Goal: Task Accomplishment & Management: Manage account settings

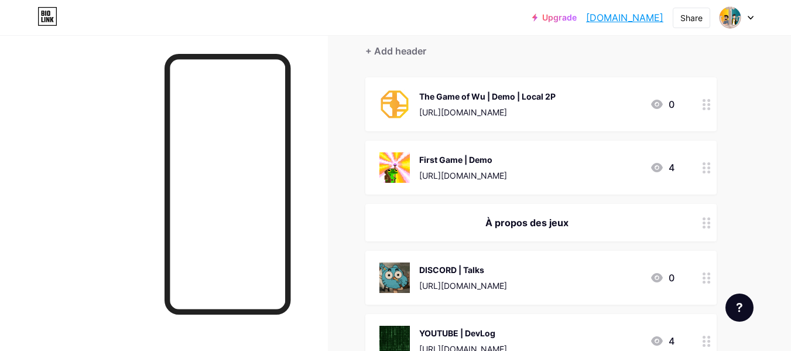
scroll to position [117, 0]
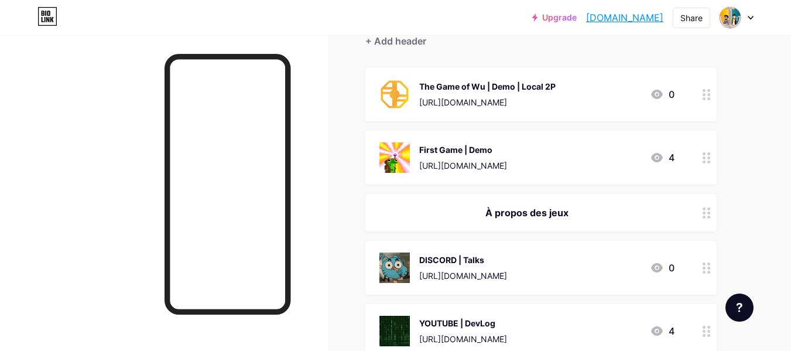
drag, startPoint x: 550, startPoint y: 214, endPoint x: 537, endPoint y: 214, distance: 13.5
click at [537, 214] on div "À propos des jeux" at bounding box center [526, 213] width 295 height 14
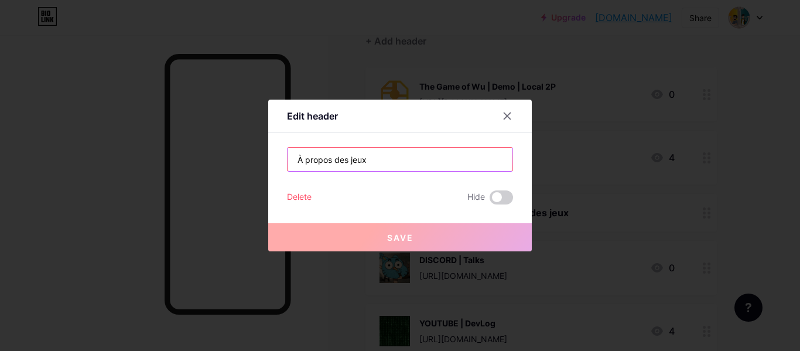
click at [403, 167] on input "À propos des jeux" at bounding box center [400, 159] width 225 height 23
click at [402, 167] on input "À propos des jeux" at bounding box center [400, 159] width 225 height 23
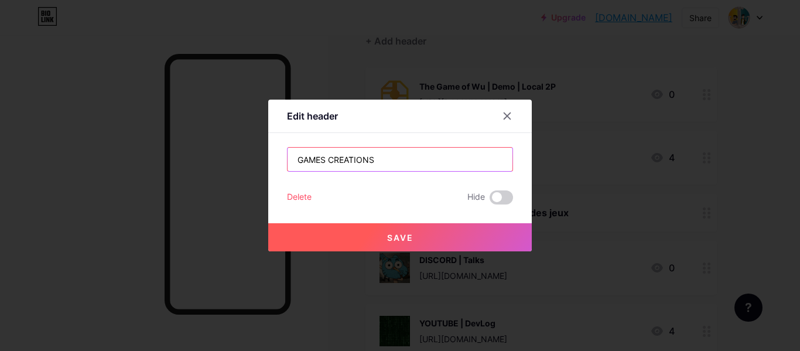
type input "GAMES CREATIONS"
click at [395, 230] on button "Save" at bounding box center [400, 237] width 264 height 28
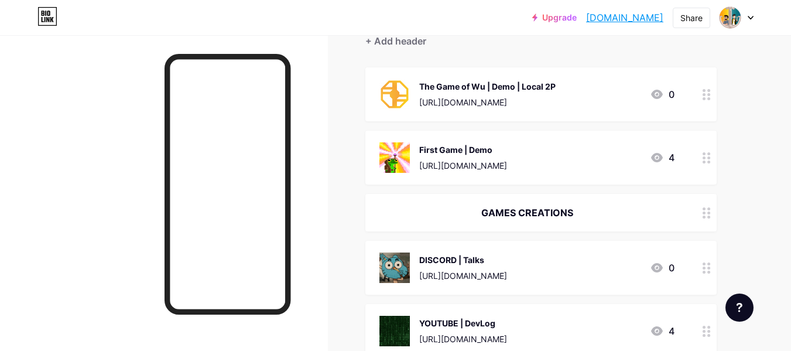
drag, startPoint x: 533, startPoint y: 207, endPoint x: 528, endPoint y: 212, distance: 6.6
click at [528, 212] on div "GAMES CREATIONS" at bounding box center [526, 213] width 295 height 14
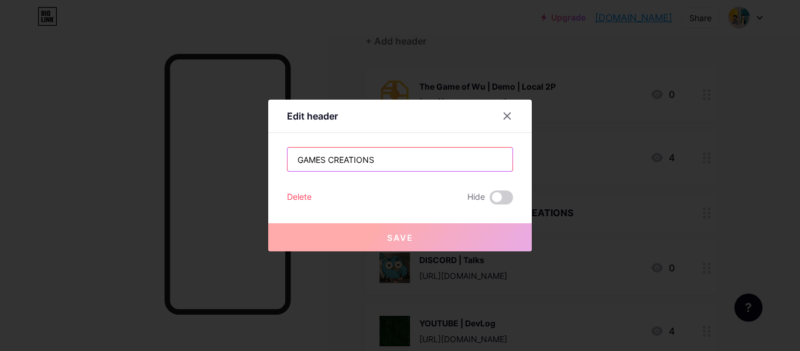
drag, startPoint x: 397, startPoint y: 164, endPoint x: 322, endPoint y: 167, distance: 75.0
click at [322, 167] on input "GAMES CREATIONS" at bounding box center [400, 159] width 225 height 23
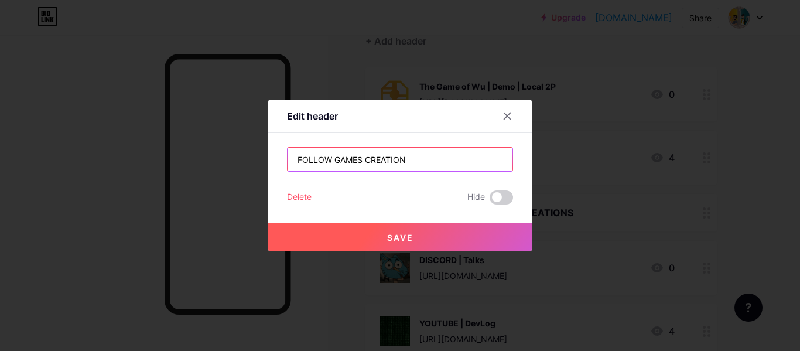
type input "FOLLOW GAMES CREATION"
click at [367, 234] on button "Save" at bounding box center [400, 237] width 264 height 28
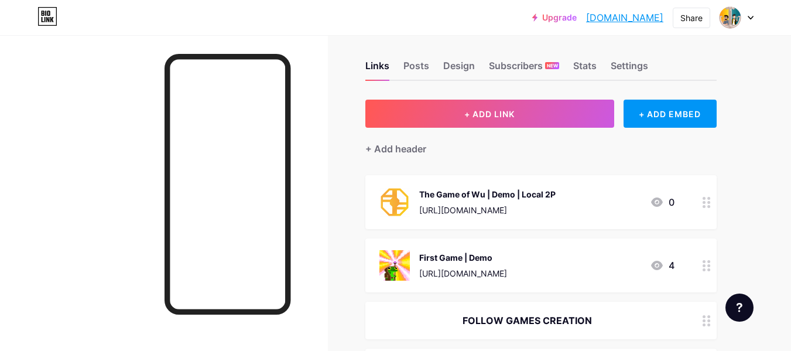
scroll to position [0, 0]
